Goal: Task Accomplishment & Management: Use online tool/utility

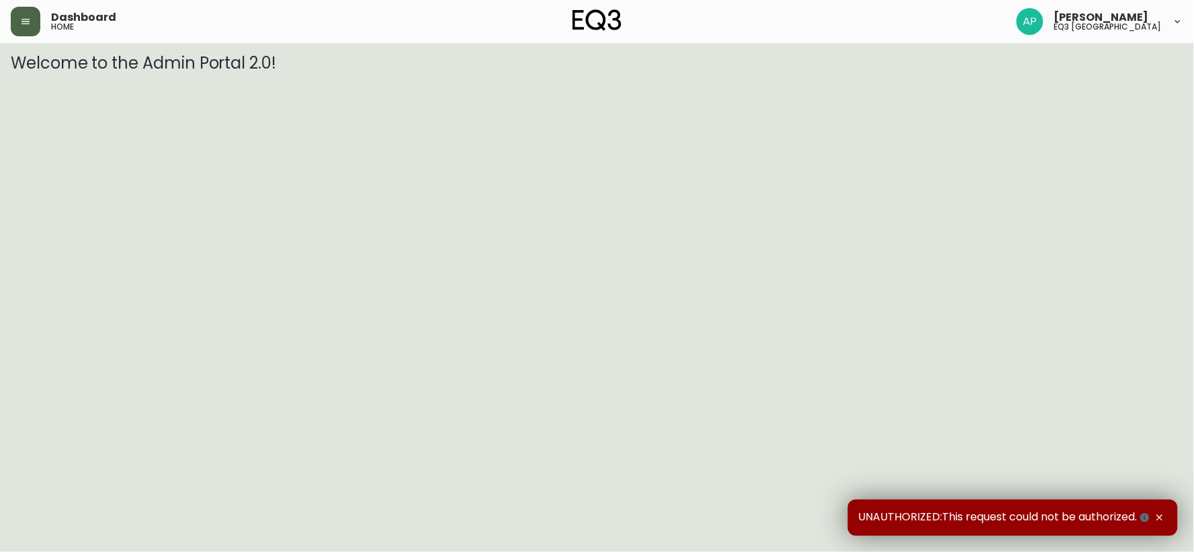
click at [24, 20] on icon "button" at bounding box center [25, 21] width 11 height 11
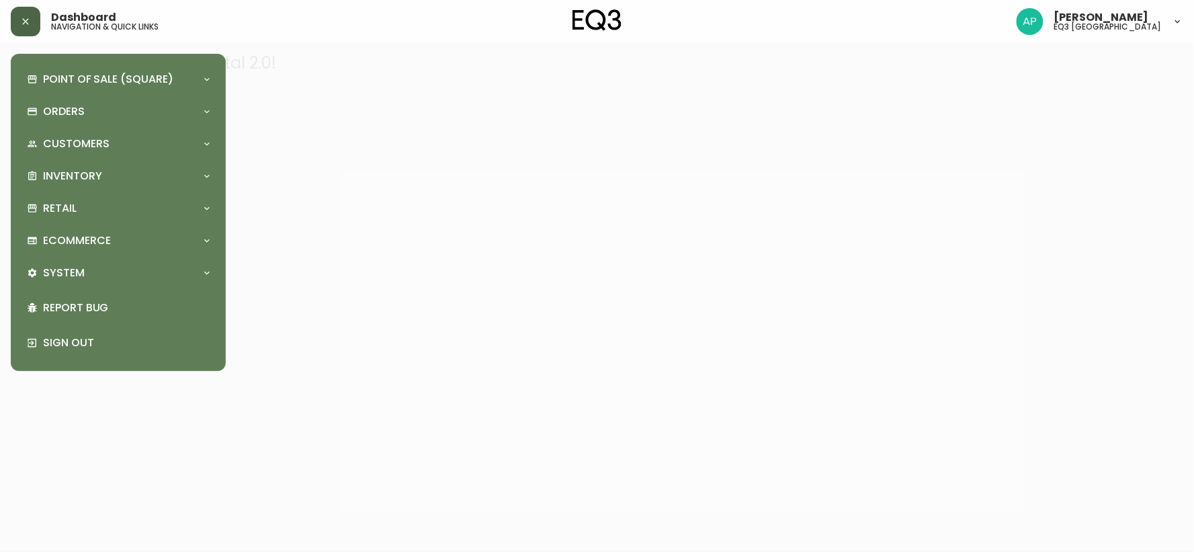
drag, startPoint x: 75, startPoint y: 78, endPoint x: 9, endPoint y: 75, distance: 65.3
click at [75, 77] on p "Point of Sale (Square)" at bounding box center [108, 79] width 130 height 15
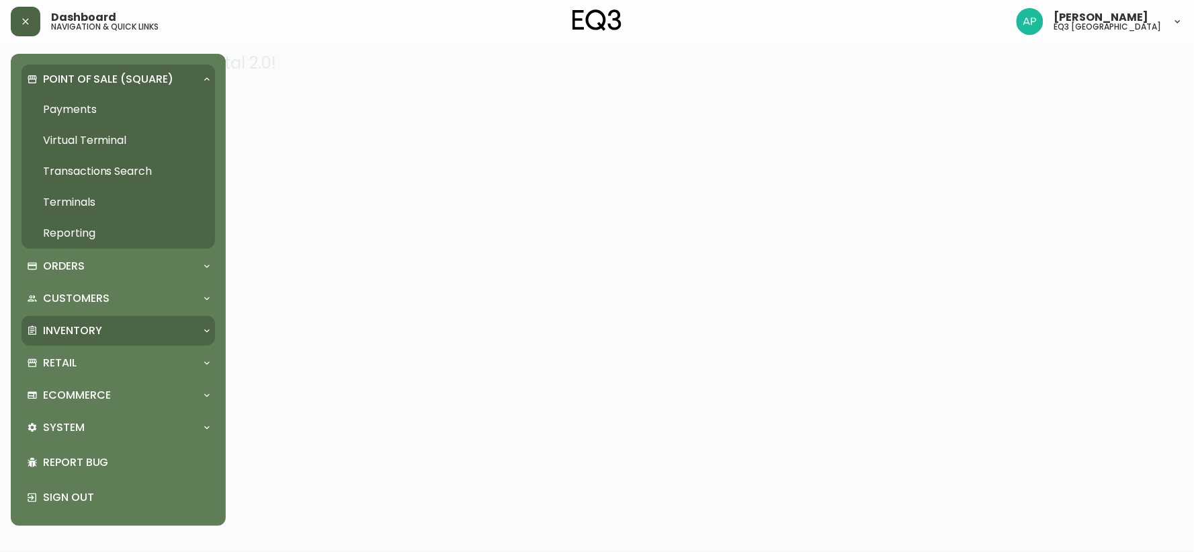
click at [112, 327] on div "Inventory" at bounding box center [111, 330] width 169 height 15
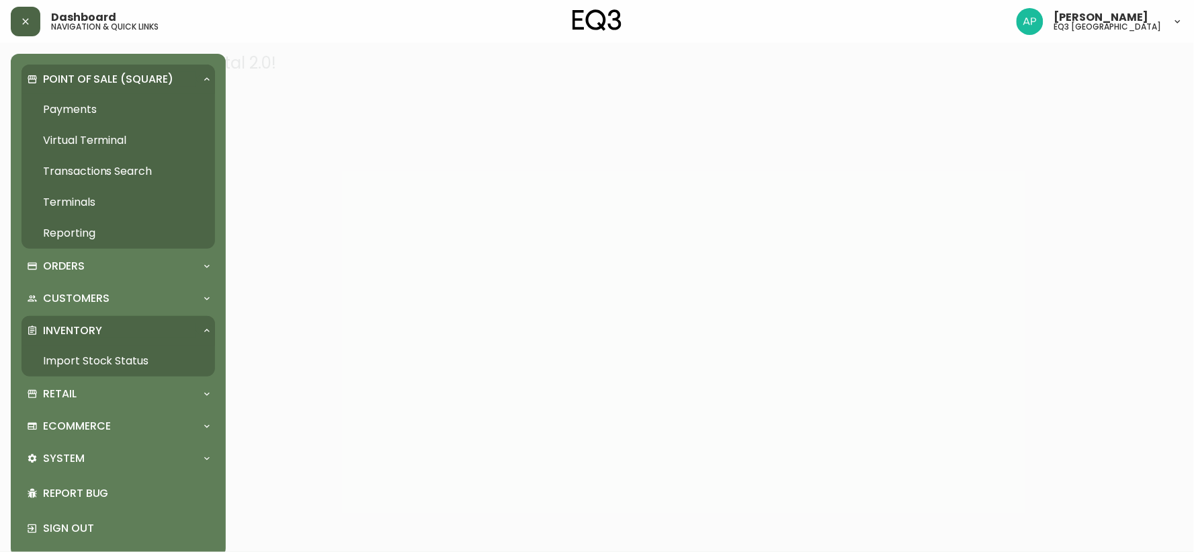
click at [88, 365] on link "Import Stock Status" at bounding box center [119, 360] width 194 height 31
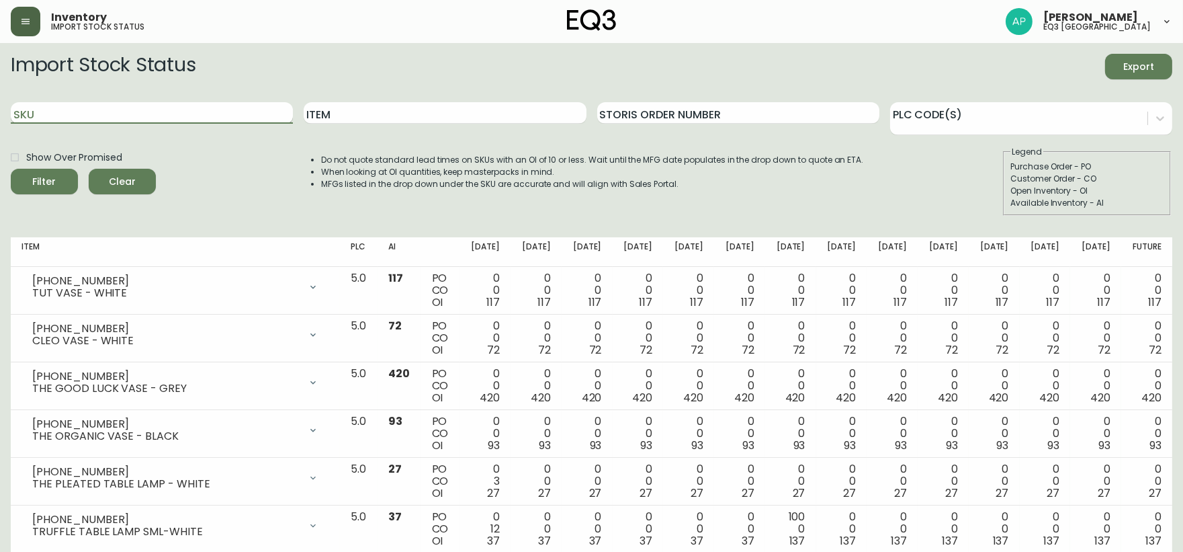
click at [140, 117] on input "SKU" at bounding box center [152, 113] width 282 height 22
paste input "3060-224-13"
type input "3060-224-13"
click at [11, 169] on button "Filter" at bounding box center [44, 182] width 67 height 26
